Goal: Complete application form: Complete application form

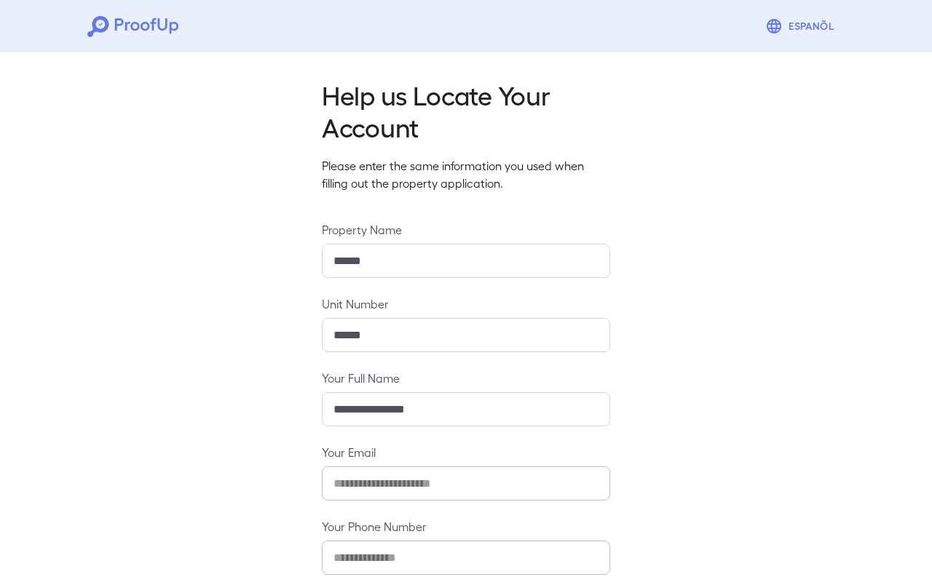
scroll to position [77, 0]
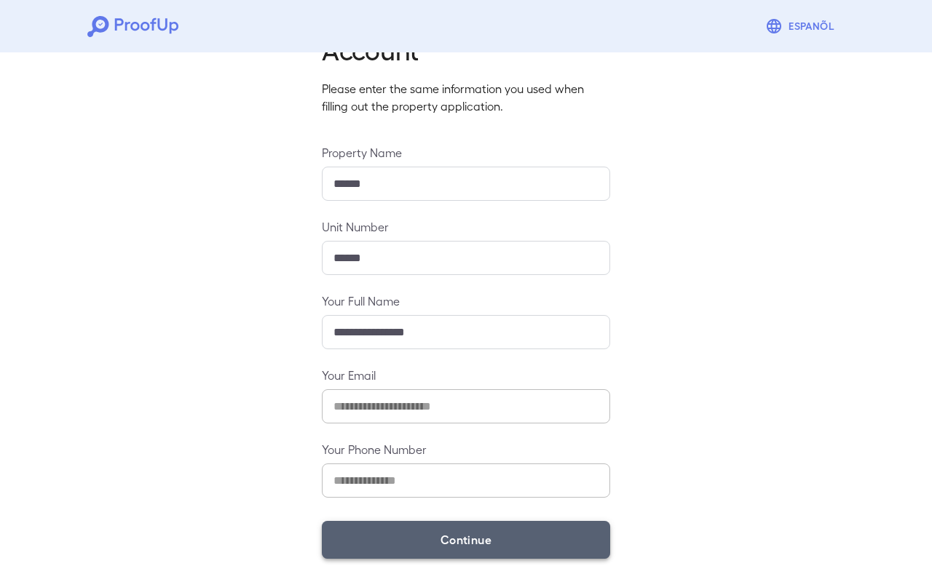
click at [442, 534] on button "Continue" at bounding box center [466, 540] width 288 height 38
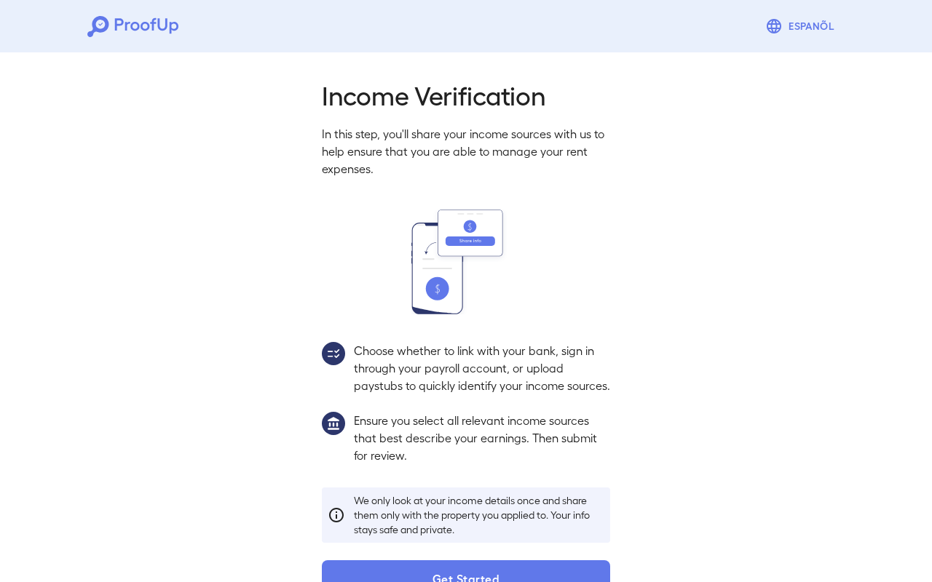
scroll to position [56, 0]
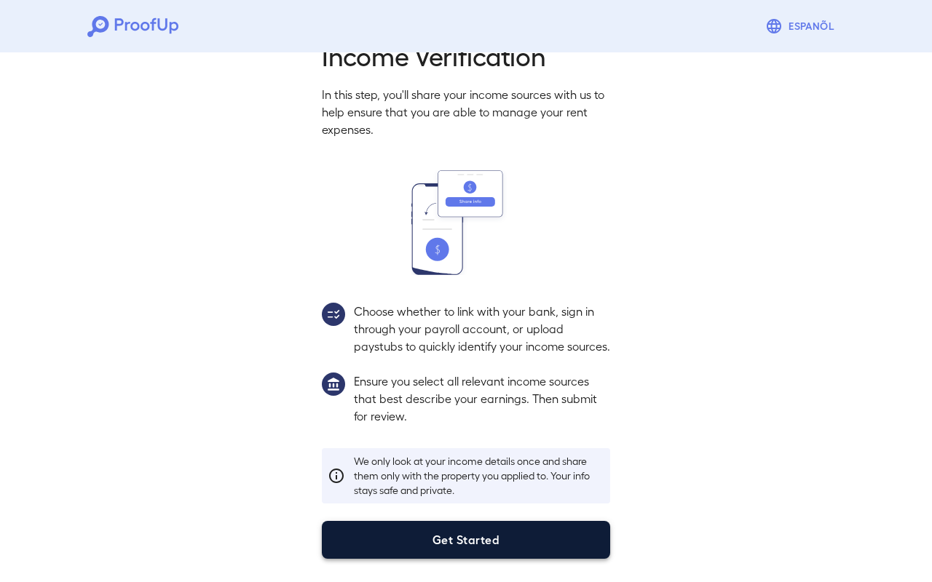
click at [448, 528] on button "Get Started" at bounding box center [466, 540] width 288 height 38
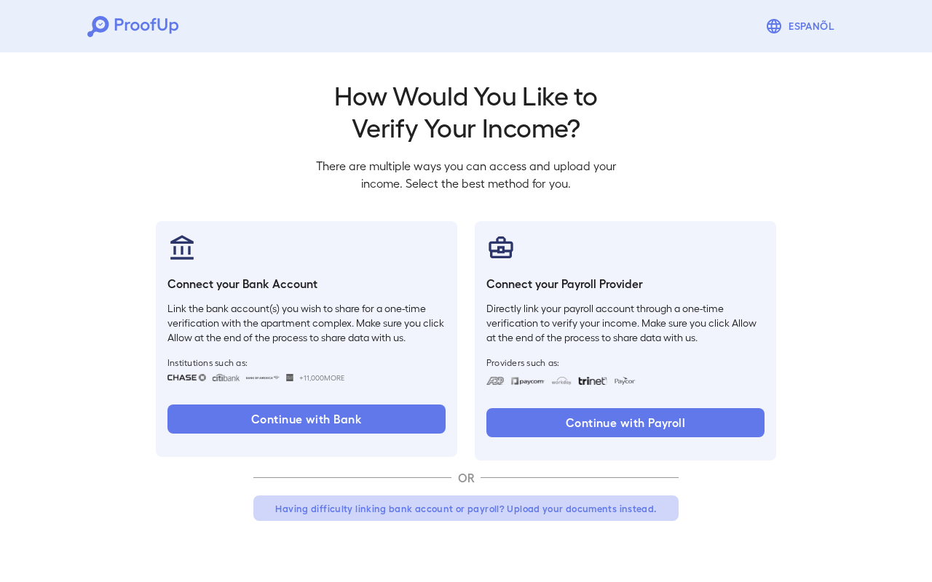
click at [452, 518] on button "Having difficulty linking bank account or payroll? Upload your documents instea…" at bounding box center [465, 509] width 425 height 26
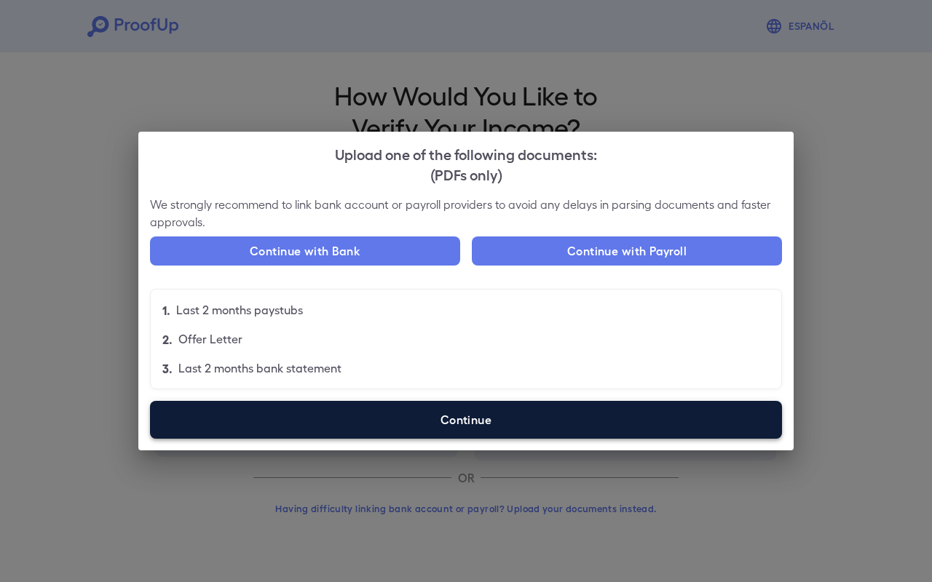
click at [424, 426] on label "Continue" at bounding box center [466, 420] width 632 height 38
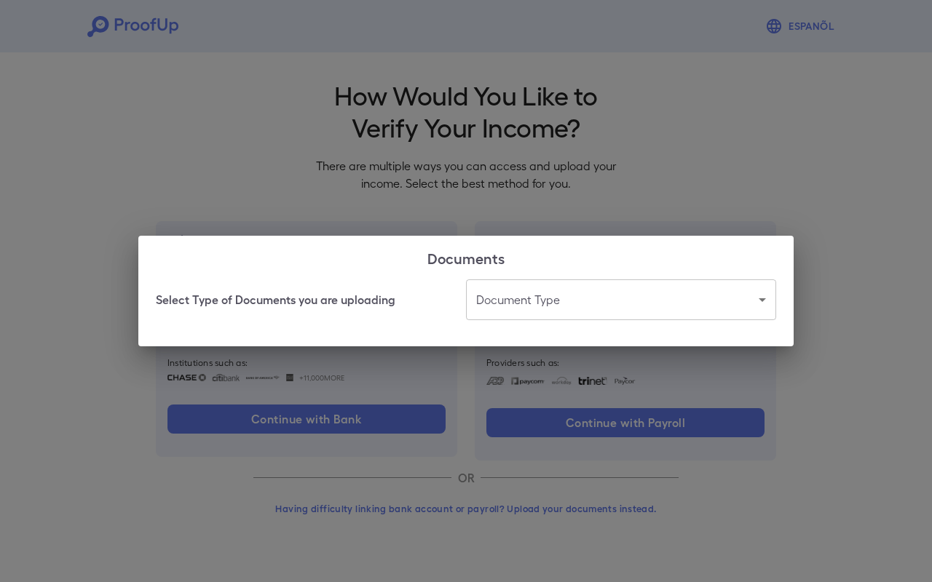
click at [513, 304] on body "Espanõl Go back How Would You Like to Verify Your Income? There are multiple wa…" at bounding box center [466, 278] width 932 height 556
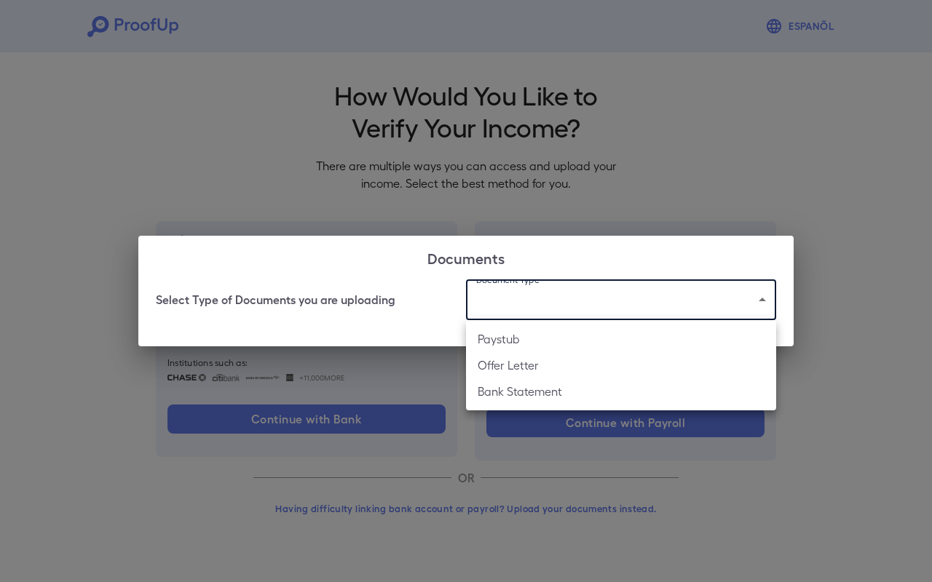
click at [534, 343] on li "Paystub" at bounding box center [621, 339] width 310 height 26
type input "*******"
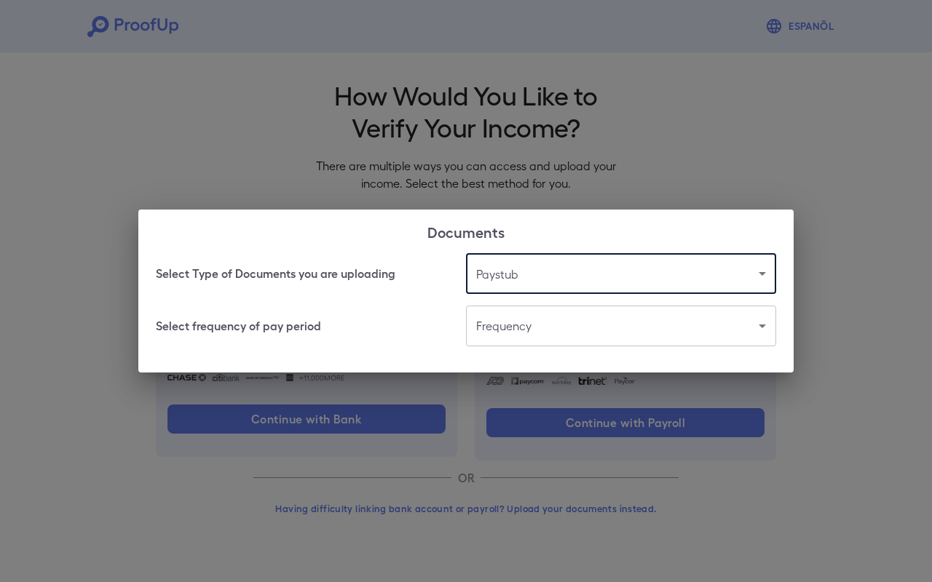
click at [510, 326] on body "Espanõl Go back How Would You Like to Verify Your Income? There are multiple wa…" at bounding box center [466, 278] width 932 height 556
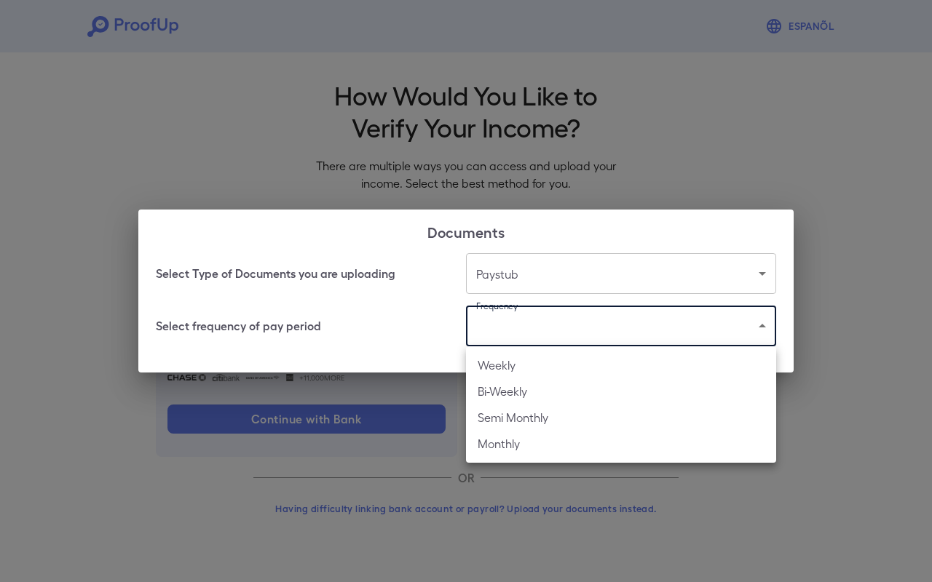
click at [539, 393] on li "Bi-Weekly" at bounding box center [621, 391] width 310 height 26
type input "*********"
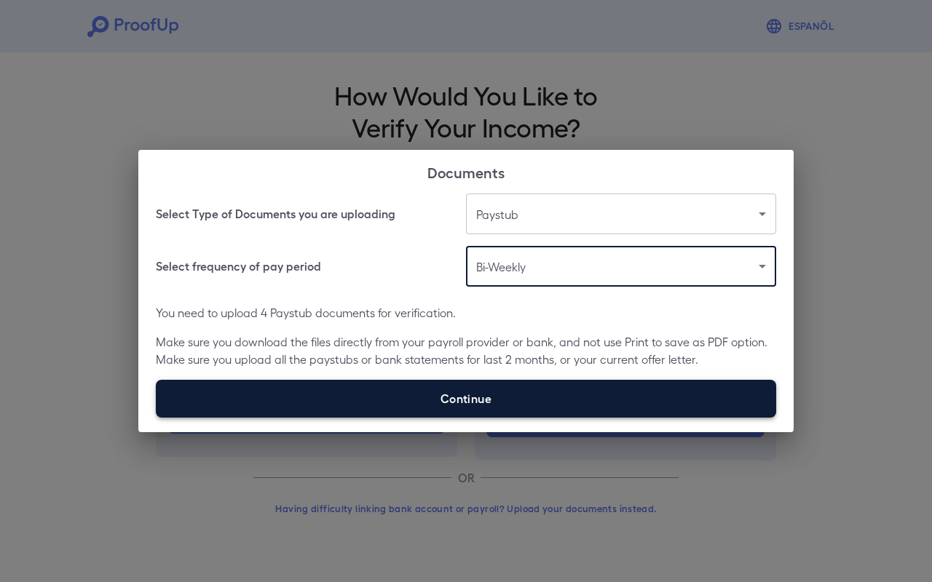
click at [416, 408] on label "Continue" at bounding box center [466, 399] width 620 height 38
click at [156, 417] on input "Continue" at bounding box center [156, 417] width 1 height 1
type input "**********"
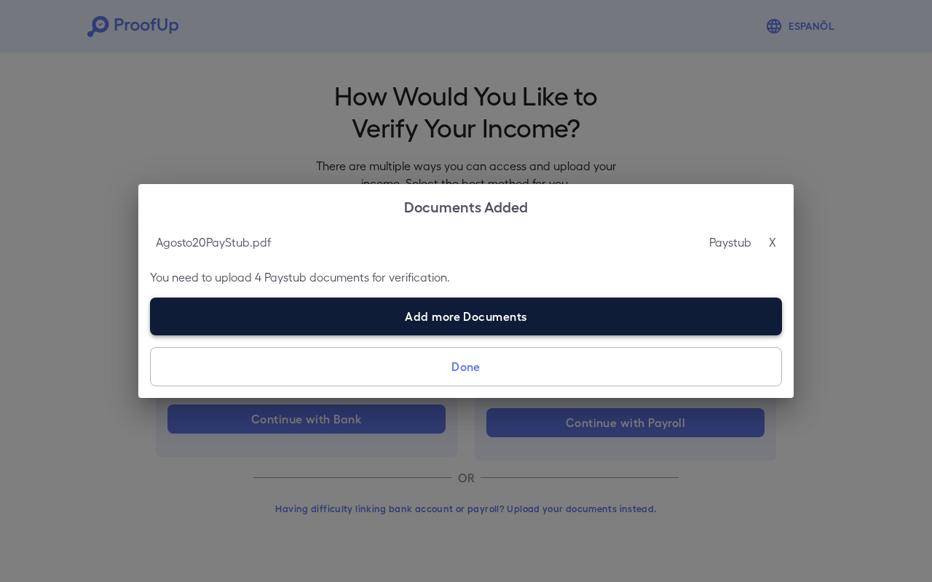
click at [490, 316] on label "Add more Documents" at bounding box center [466, 317] width 632 height 38
click at [151, 335] on input "Add more Documents" at bounding box center [150, 335] width 1 height 1
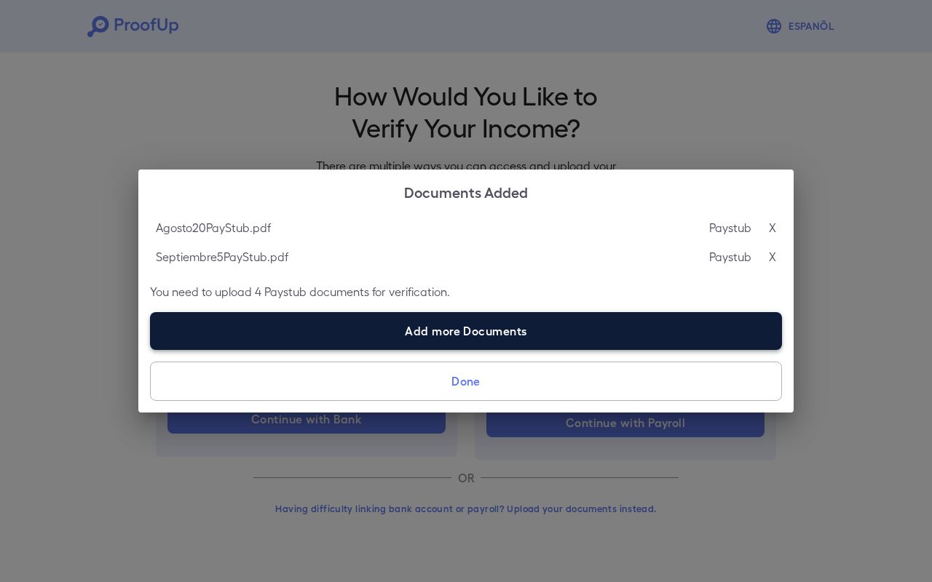
click at [424, 338] on label "Add more Documents" at bounding box center [466, 331] width 632 height 38
click at [151, 349] on input "Add more Documents" at bounding box center [150, 349] width 1 height 1
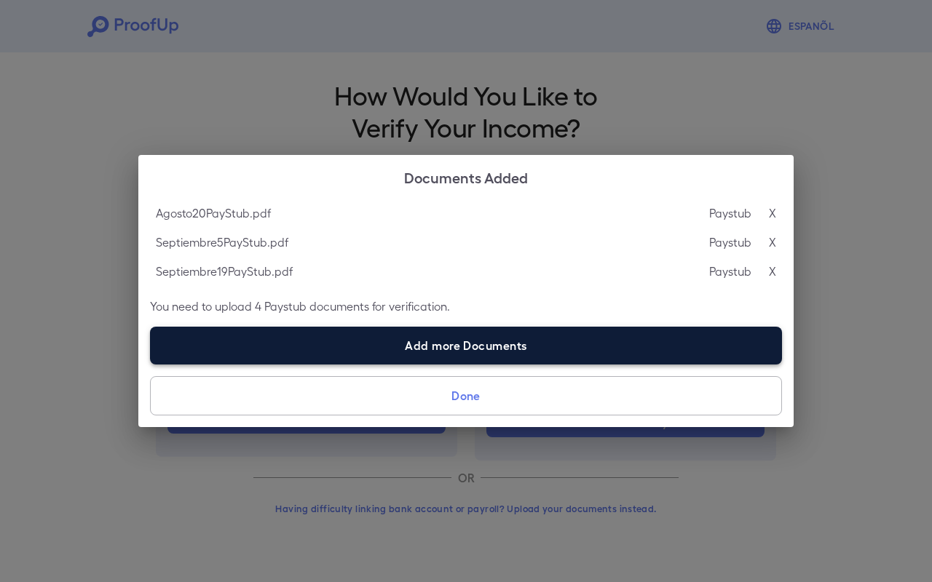
click at [490, 342] on label "Add more Documents" at bounding box center [466, 346] width 632 height 38
click at [151, 364] on input "Add more Documents" at bounding box center [150, 364] width 1 height 1
type input "**********"
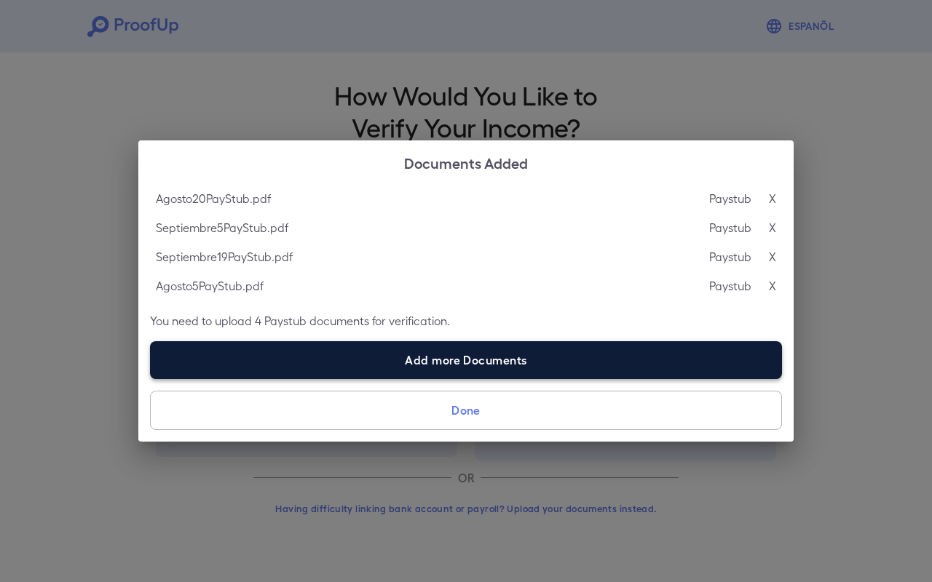
click at [480, 365] on label "Add more Documents" at bounding box center [466, 360] width 632 height 38
click at [151, 378] on input "Add more Documents" at bounding box center [150, 378] width 1 height 1
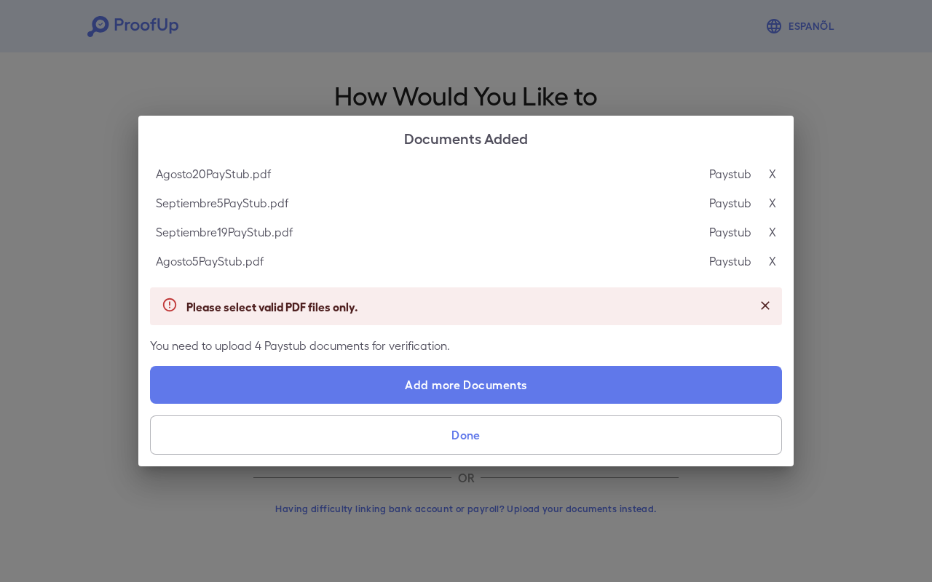
click at [474, 442] on button "Done" at bounding box center [466, 435] width 632 height 39
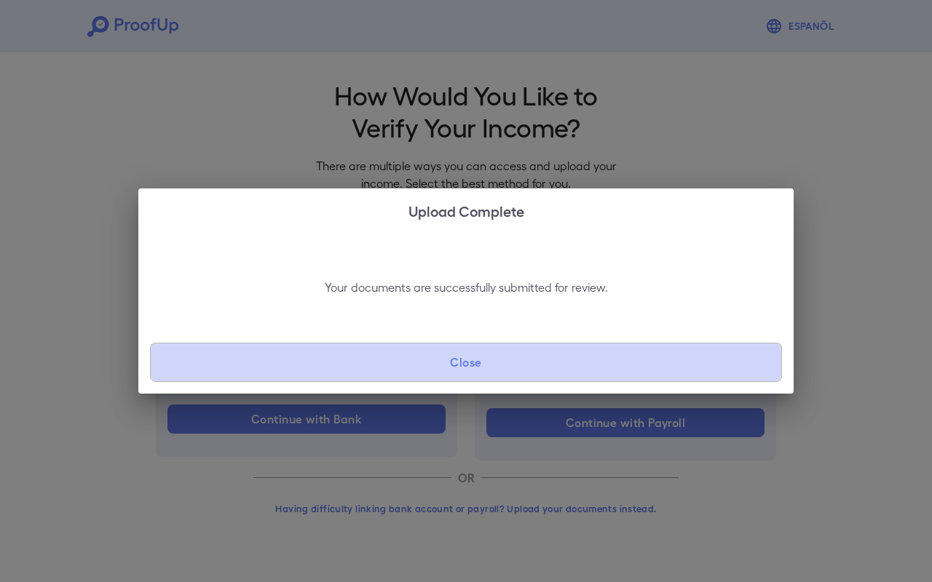
click at [473, 371] on button "Close" at bounding box center [466, 362] width 632 height 39
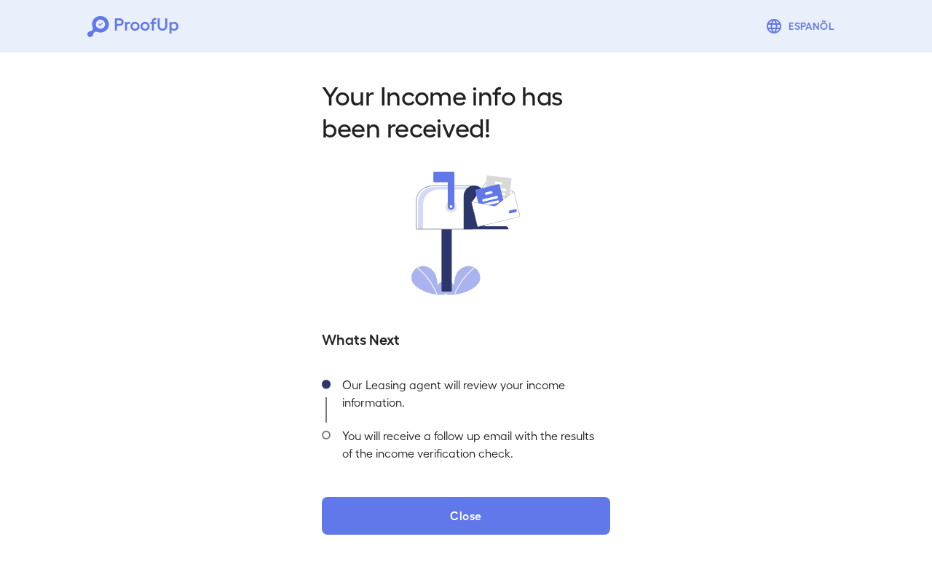
click at [470, 537] on div "Your Income info has been received! Whats Next Our Leasing agent will review yo…" at bounding box center [466, 303] width 932 height 512
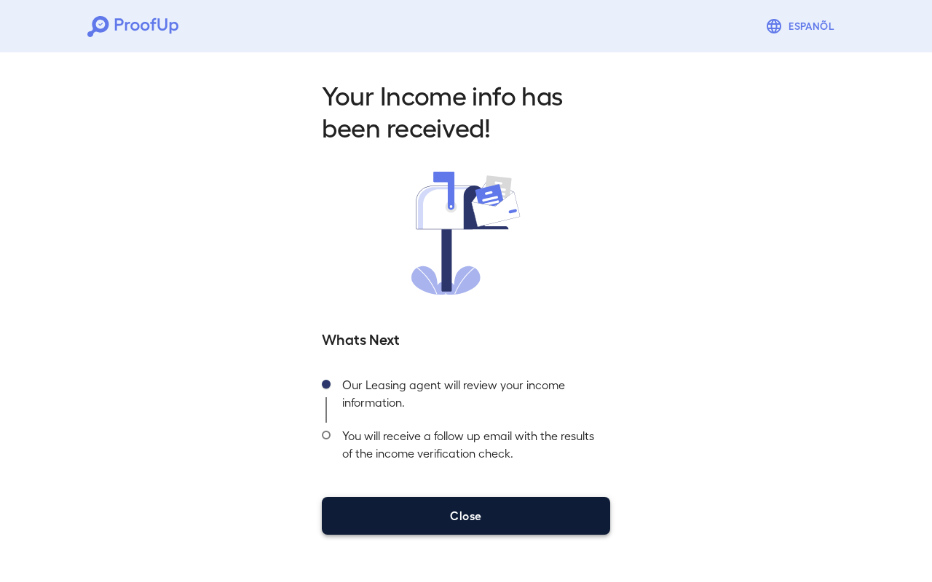
click at [470, 501] on button "Close" at bounding box center [466, 516] width 288 height 38
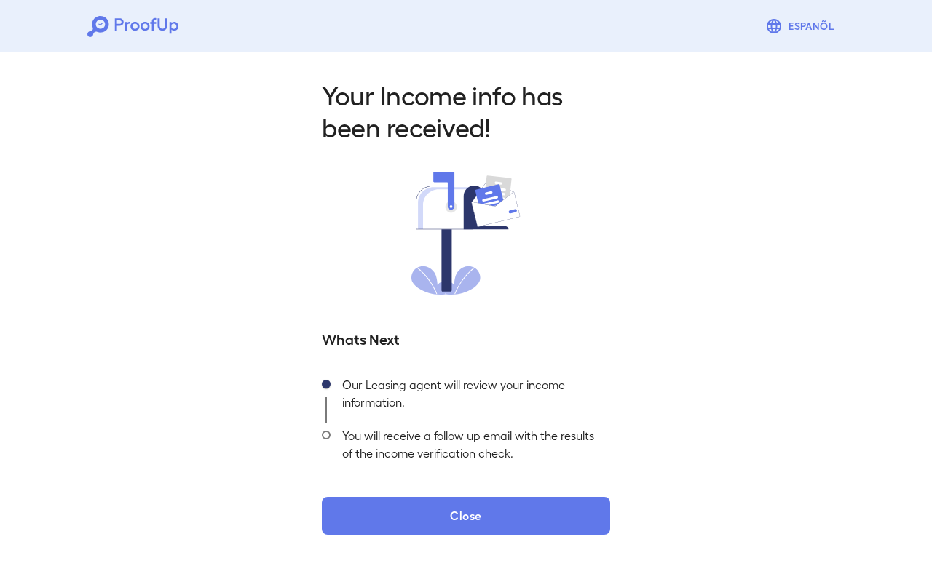
click at [455, 536] on div "Your Income info has been received! Whats Next Our Leasing agent will review yo…" at bounding box center [466, 303] width 932 height 512
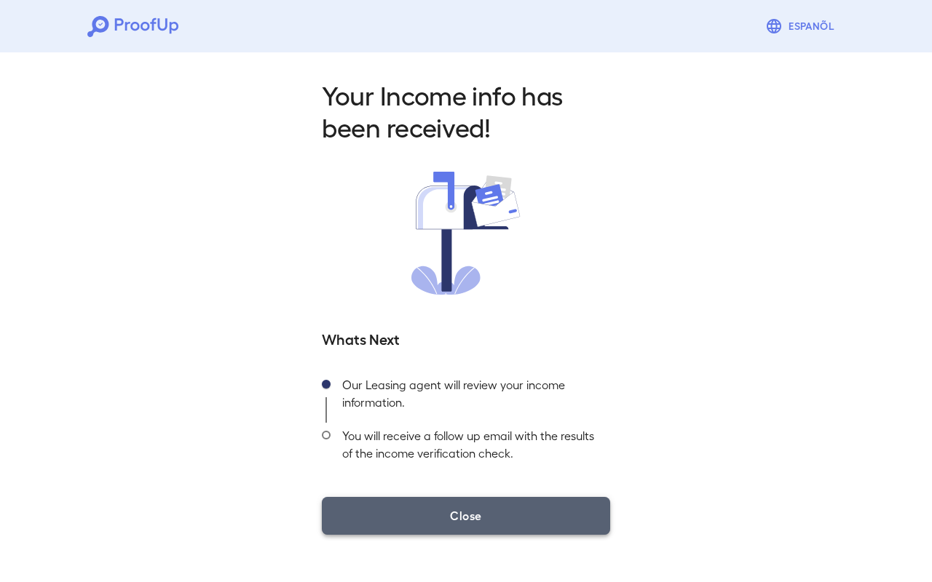
click at [453, 530] on button "Close" at bounding box center [466, 516] width 288 height 38
click at [508, 497] on button "Close" at bounding box center [466, 516] width 288 height 38
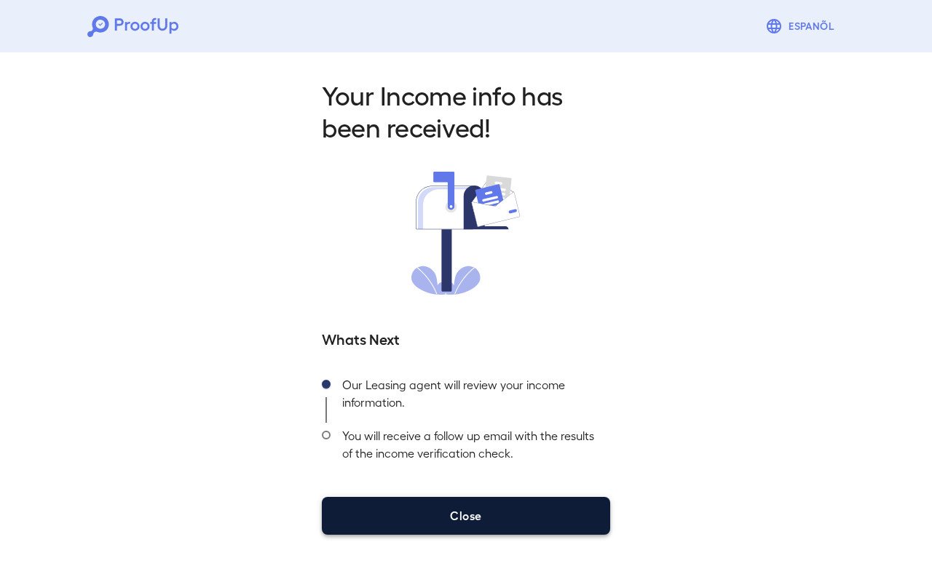
click at [525, 519] on button "Close" at bounding box center [466, 516] width 288 height 38
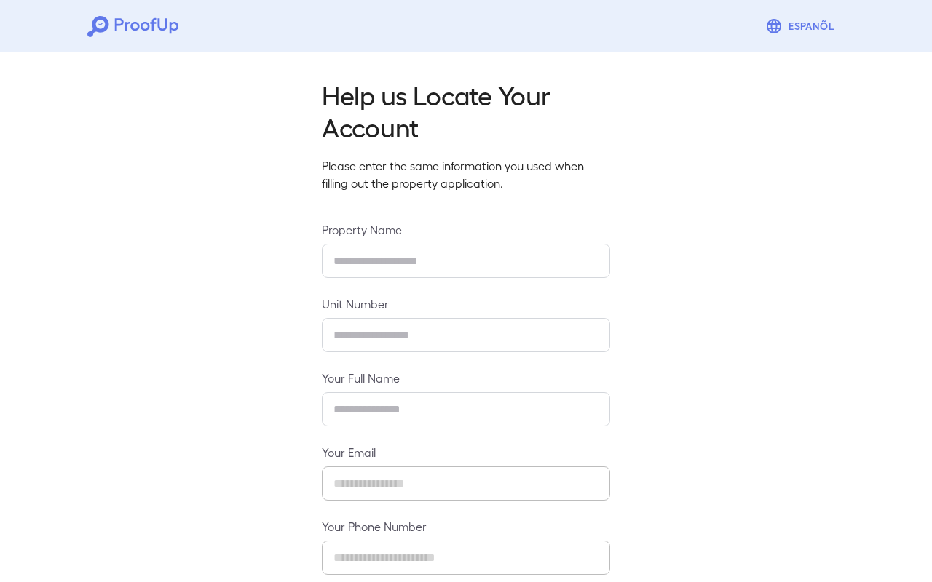
type input "******"
type input "**********"
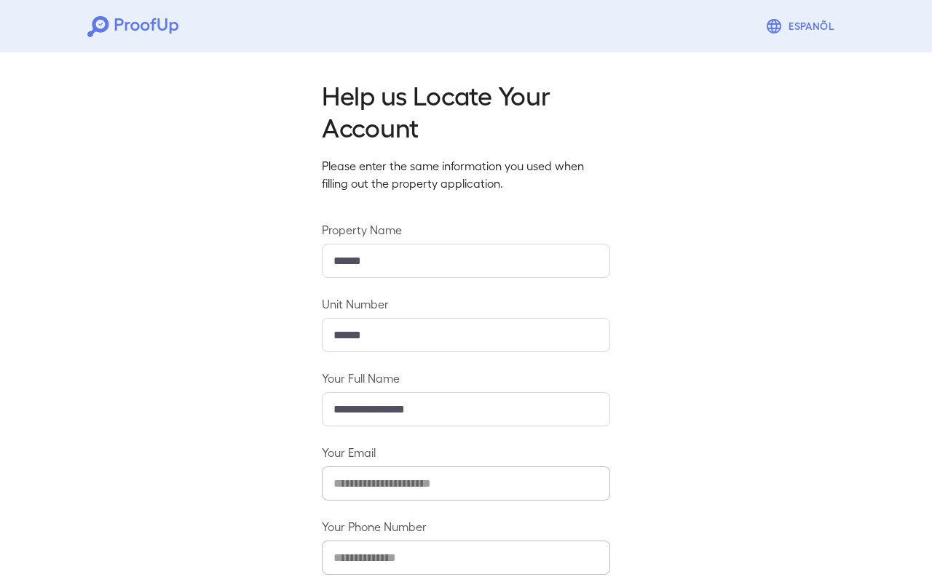
scroll to position [77, 0]
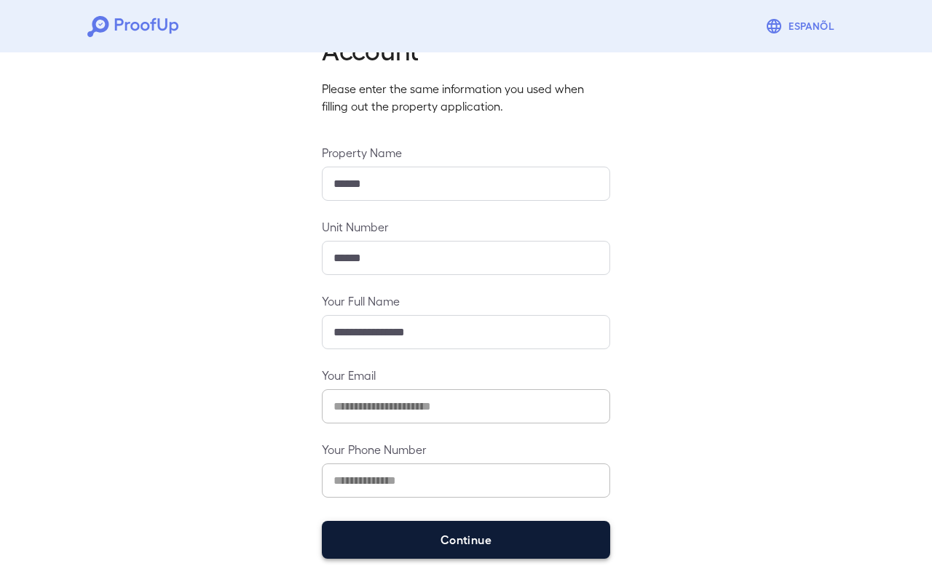
click at [470, 542] on button "Continue" at bounding box center [466, 540] width 288 height 38
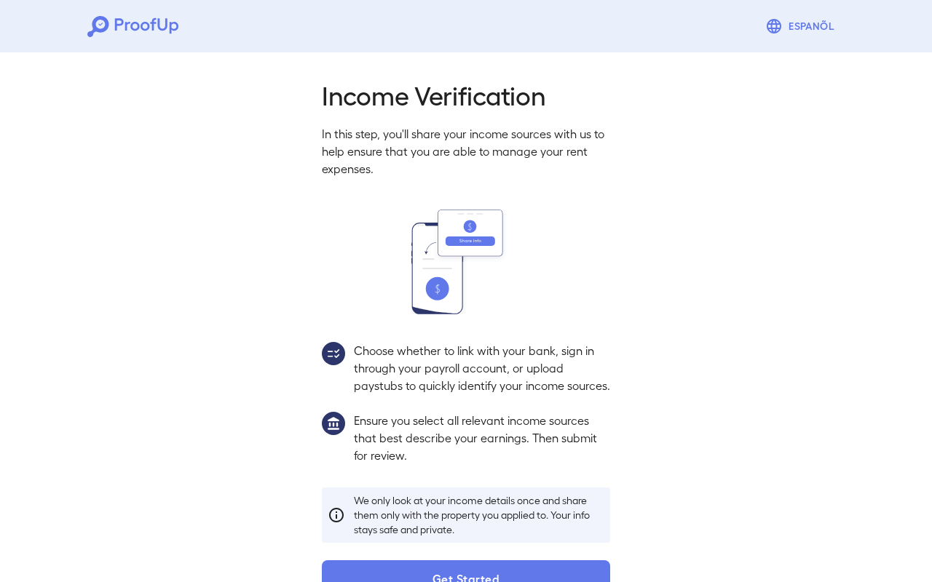
scroll to position [56, 0]
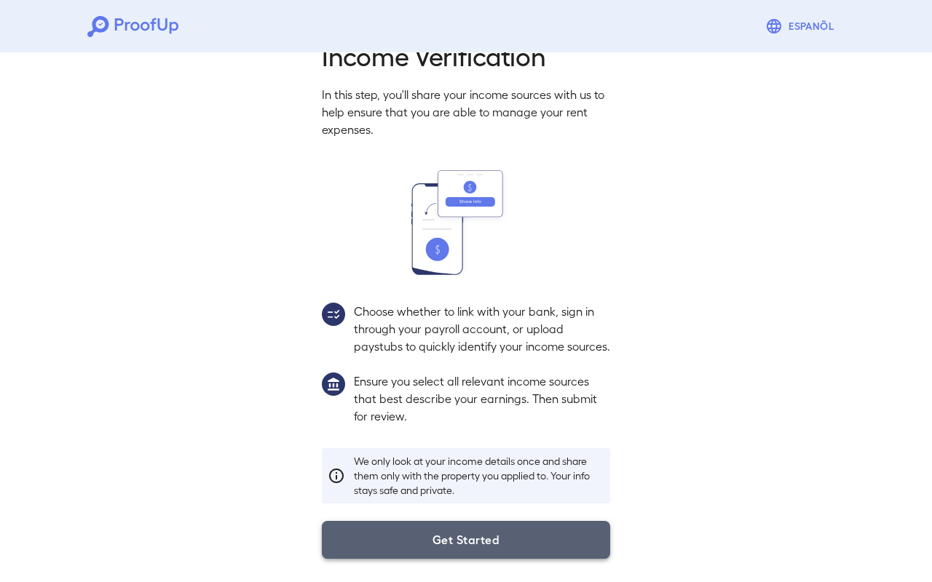
click at [453, 536] on button "Get Started" at bounding box center [466, 540] width 288 height 38
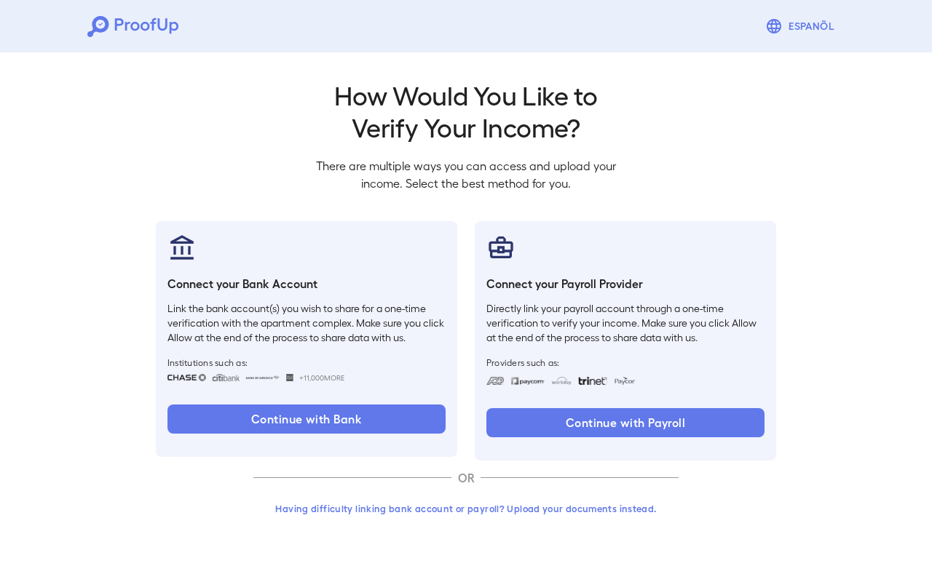
click at [443, 513] on button "Having difficulty linking bank account or payroll? Upload your documents instea…" at bounding box center [465, 509] width 425 height 26
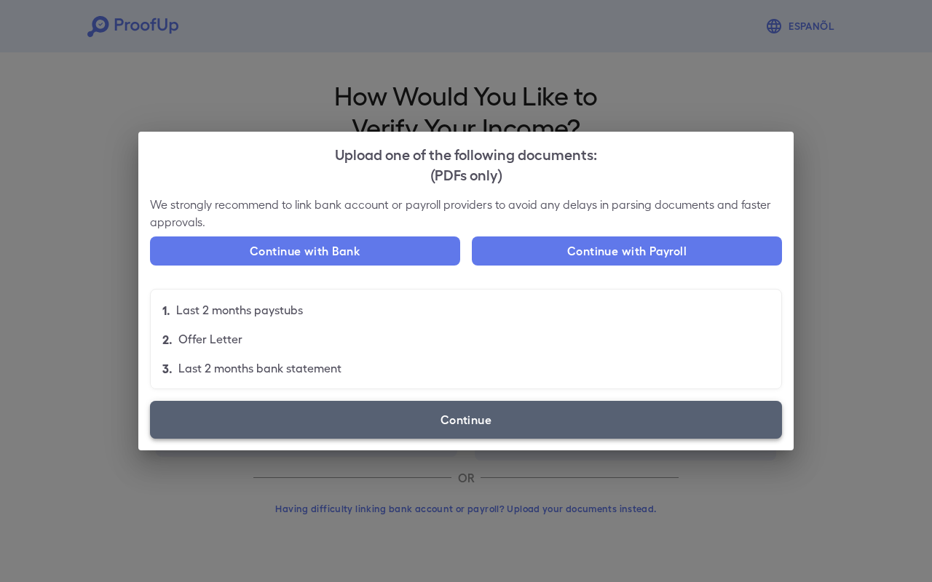
click at [400, 432] on label "Continue" at bounding box center [466, 420] width 632 height 38
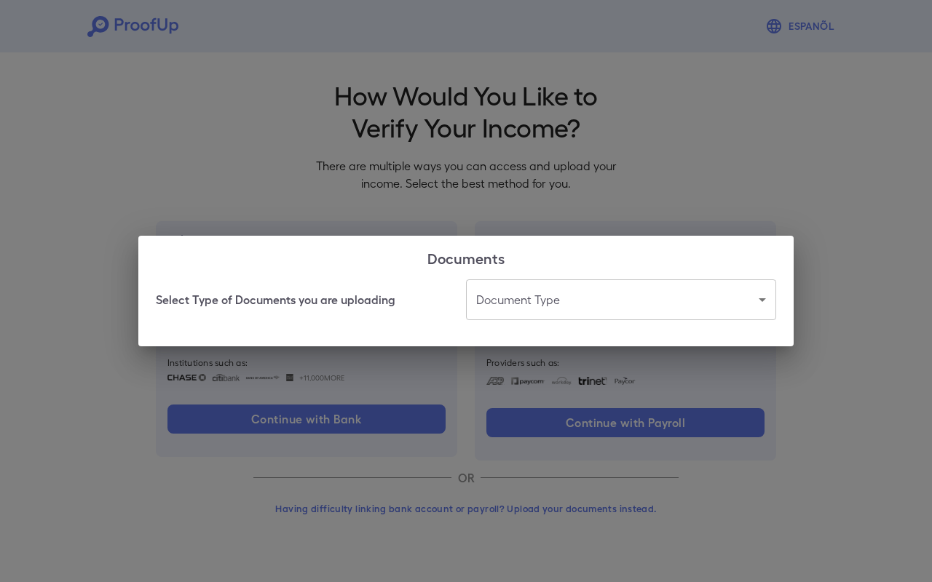
click at [552, 301] on body "Espanõl Go back How Would You Like to Verify Your Income? There are multiple wa…" at bounding box center [466, 278] width 932 height 556
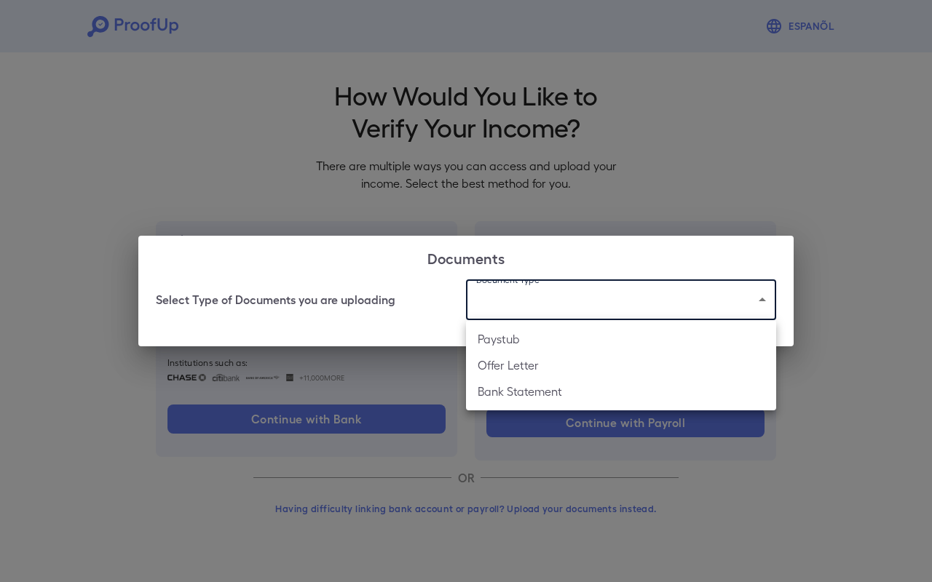
click at [528, 341] on li "Paystub" at bounding box center [621, 339] width 310 height 26
type input "*******"
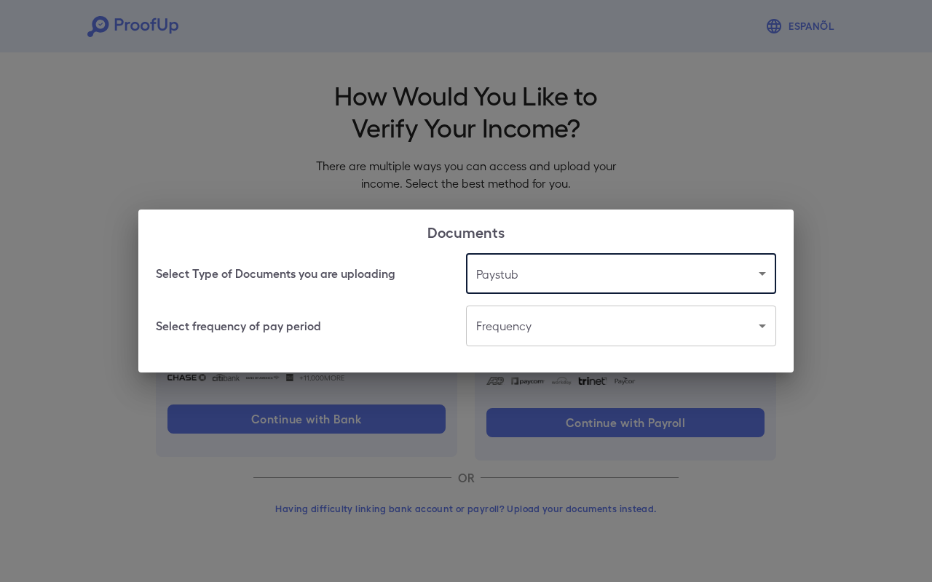
click at [545, 328] on body "Espanõl Go back How Would You Like to Verify Your Income? There are multiple wa…" at bounding box center [466, 278] width 932 height 556
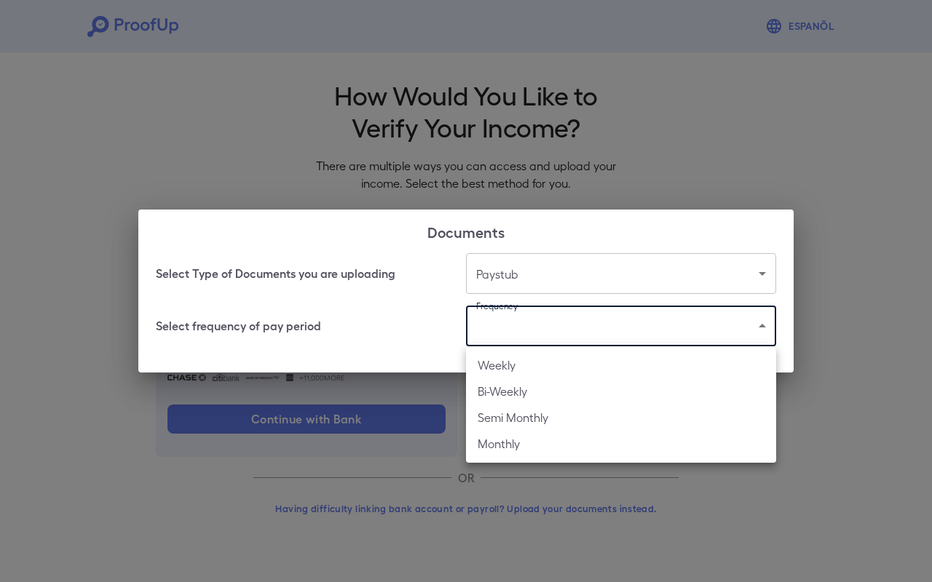
click at [548, 392] on li "Bi-Weekly" at bounding box center [621, 391] width 310 height 26
type input "*********"
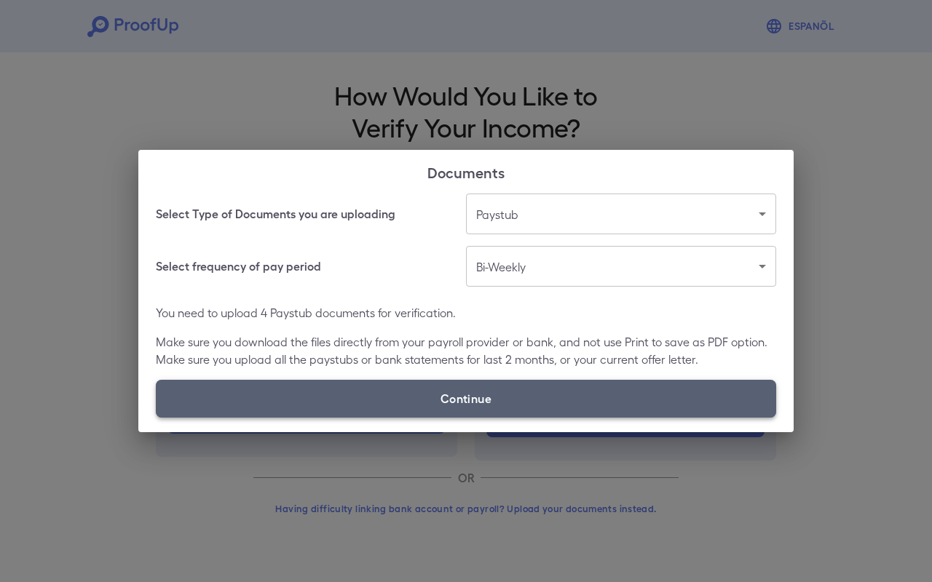
click at [500, 397] on label "Continue" at bounding box center [466, 399] width 620 height 38
click at [156, 417] on input "Continue" at bounding box center [156, 417] width 1 height 1
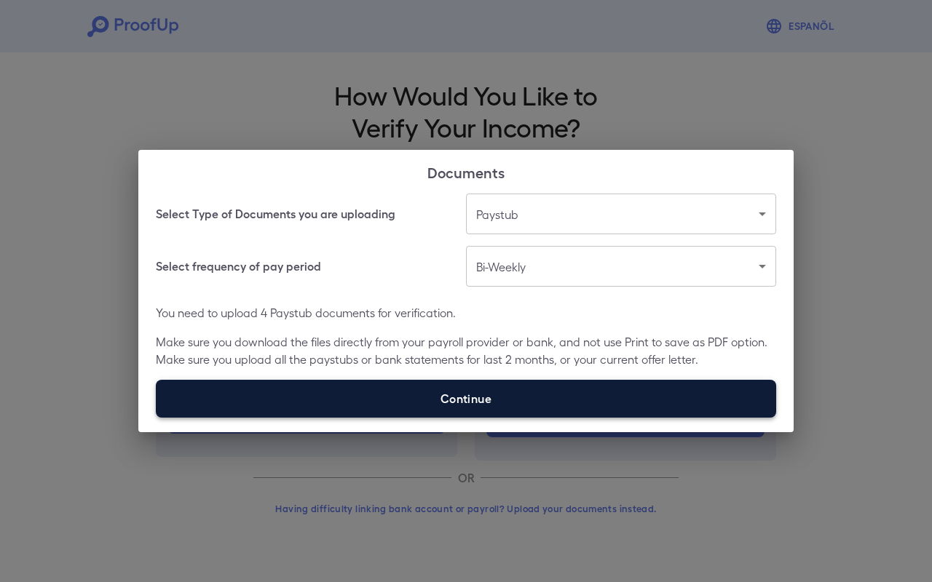
type input "**********"
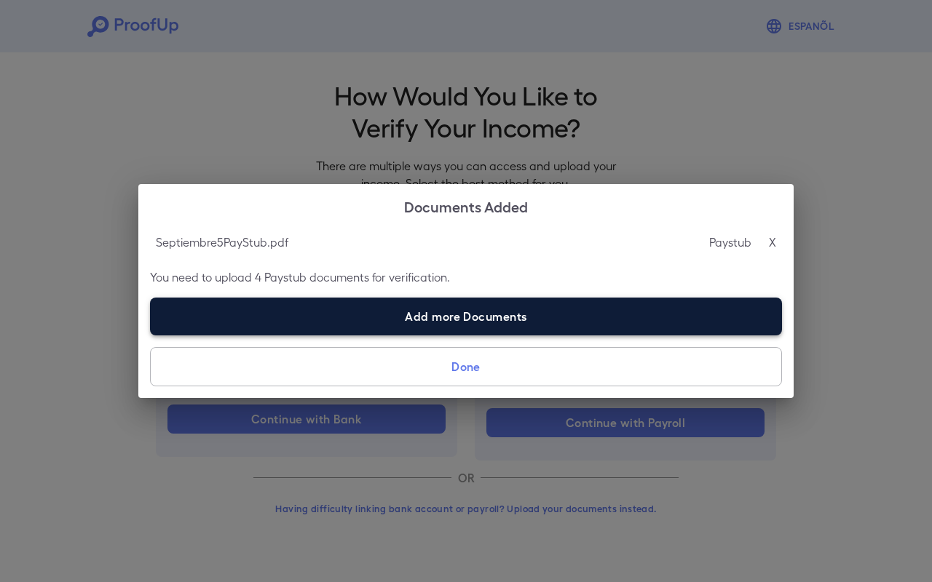
click at [441, 321] on label "Add more Documents" at bounding box center [466, 317] width 632 height 38
click at [151, 335] on input "Add more Documents" at bounding box center [150, 335] width 1 height 1
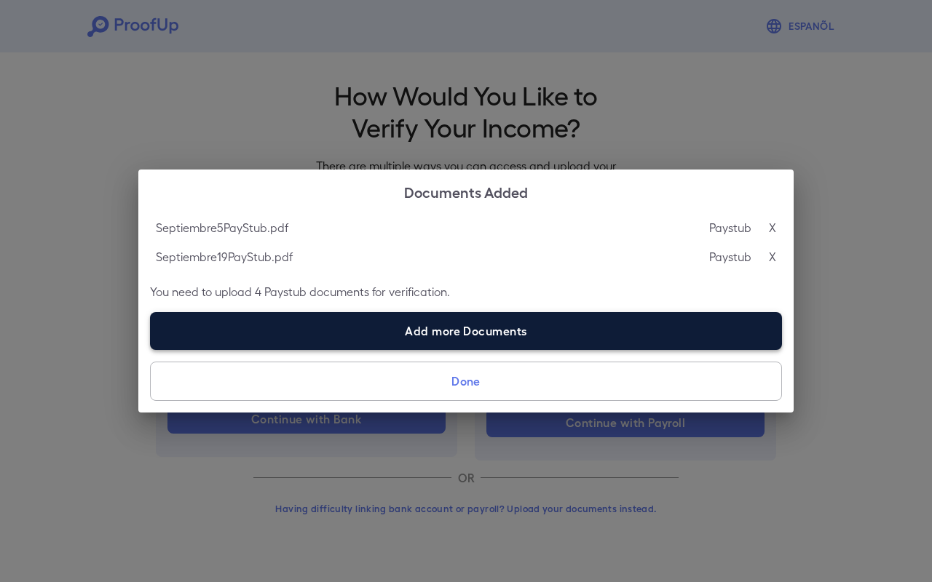
click at [463, 335] on label "Add more Documents" at bounding box center [466, 331] width 632 height 38
click at [151, 349] on input "Add more Documents" at bounding box center [150, 349] width 1 height 1
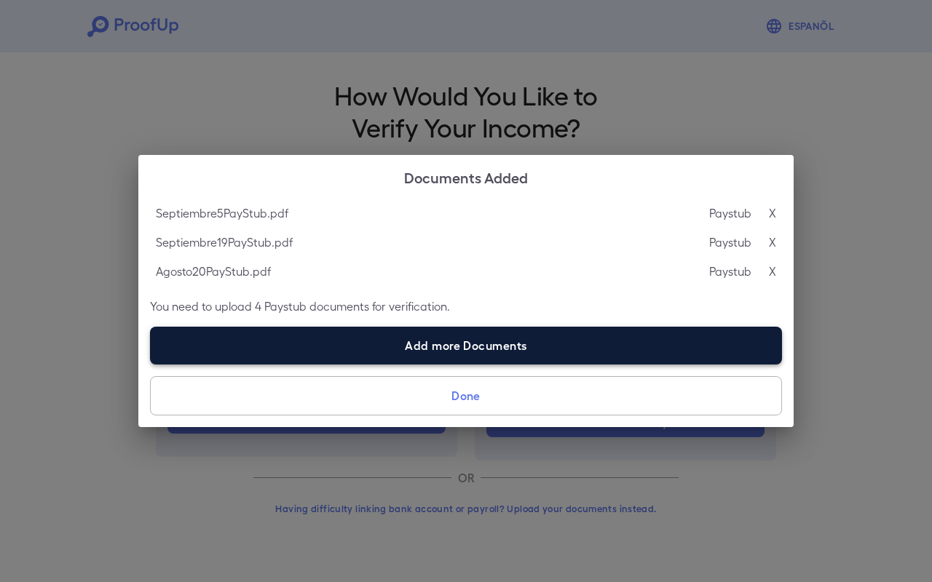
click at [429, 343] on label "Add more Documents" at bounding box center [466, 346] width 632 height 38
click at [151, 364] on input "Add more Documents" at bounding box center [150, 364] width 1 height 1
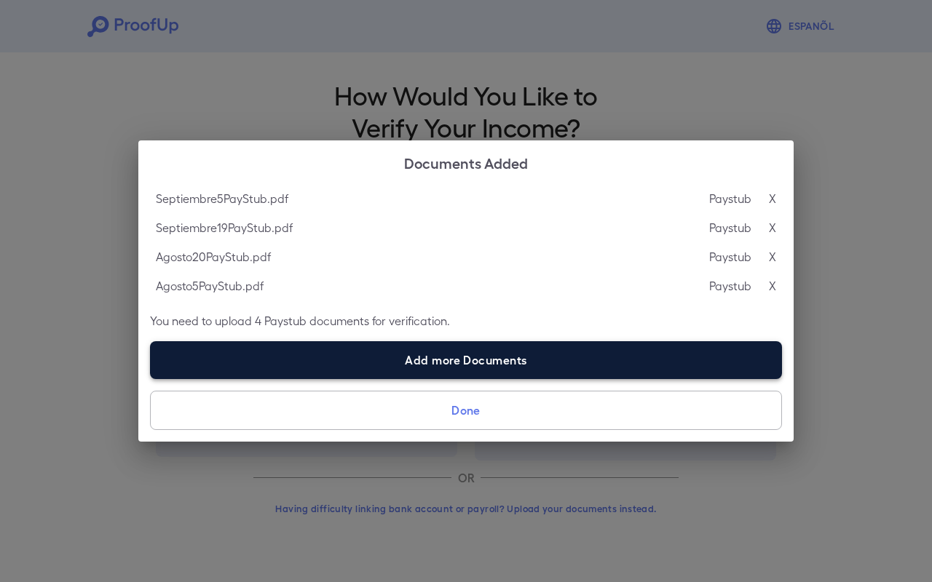
click at [461, 373] on label "Add more Documents" at bounding box center [466, 360] width 632 height 38
click at [151, 378] on input "Add more Documents" at bounding box center [150, 378] width 1 height 1
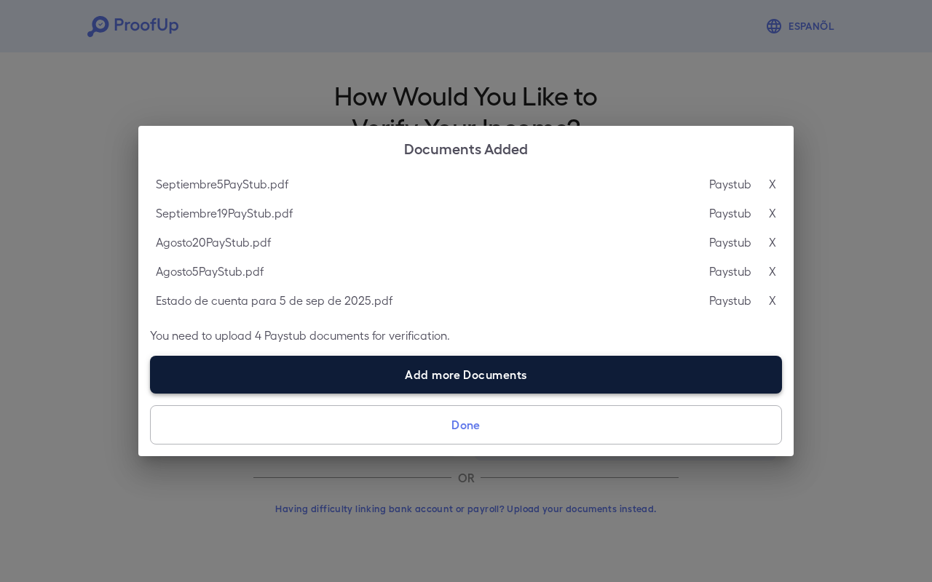
click at [494, 380] on label "Add more Documents" at bounding box center [466, 375] width 632 height 38
click at [151, 393] on input "Add more Documents" at bounding box center [150, 393] width 1 height 1
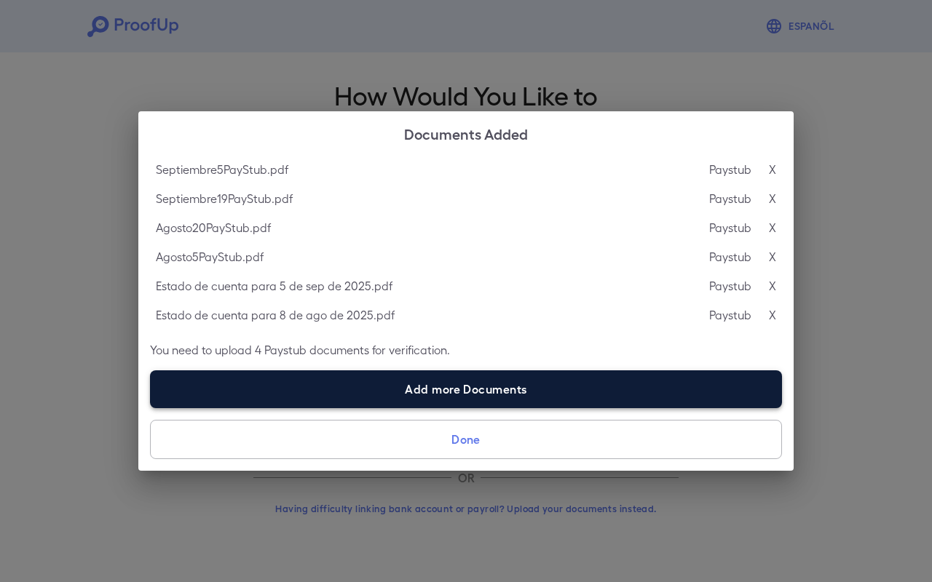
click at [478, 392] on label "Add more Documents" at bounding box center [466, 389] width 632 height 38
click at [151, 408] on input "Add more Documents" at bounding box center [150, 408] width 1 height 1
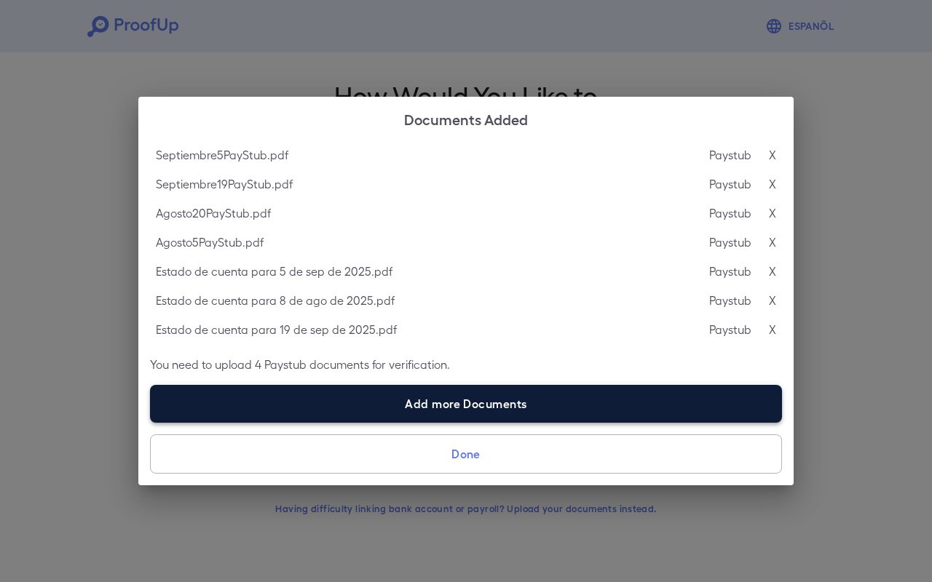
click at [478, 406] on label "Add more Documents" at bounding box center [466, 404] width 632 height 38
click at [151, 422] on input "Add more Documents" at bounding box center [150, 422] width 1 height 1
type input "**********"
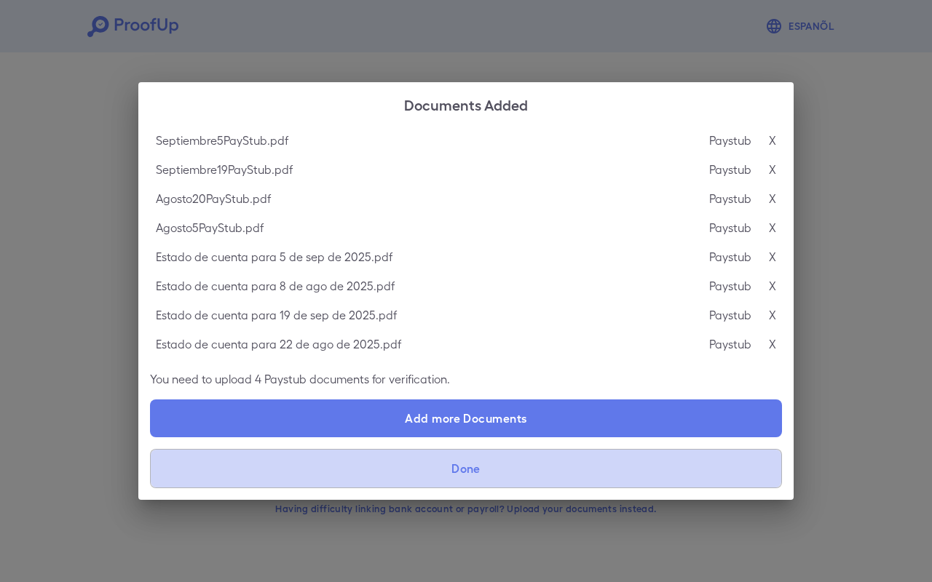
click at [475, 477] on button "Done" at bounding box center [466, 468] width 632 height 39
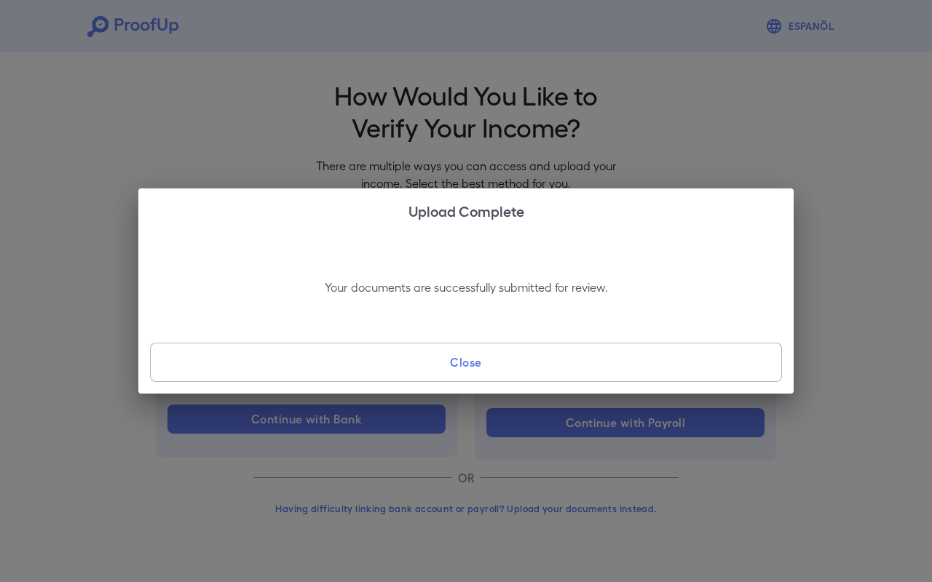
click at [482, 370] on button "Close" at bounding box center [466, 362] width 632 height 39
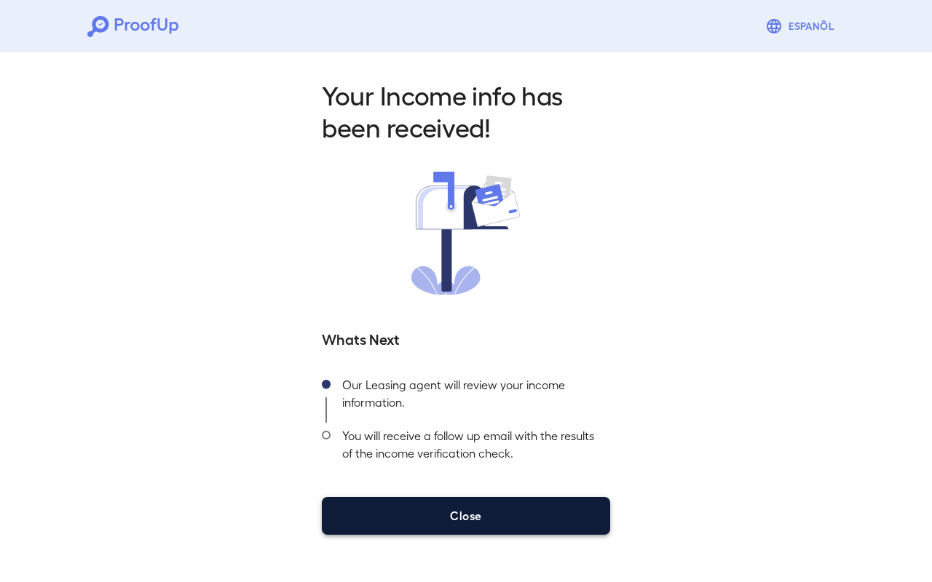
click at [516, 514] on button "Close" at bounding box center [466, 516] width 288 height 38
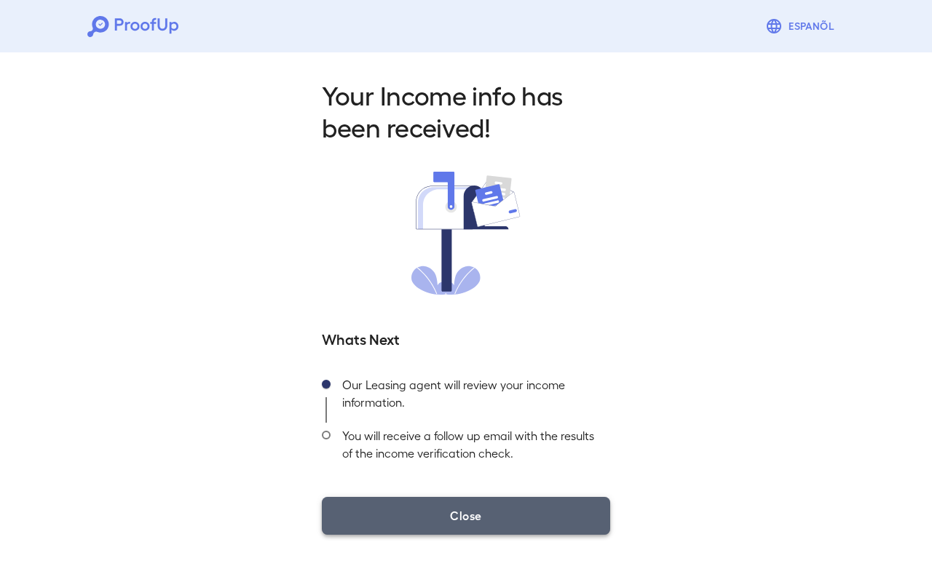
click at [520, 523] on button "Close" at bounding box center [466, 516] width 288 height 38
